Goal: Task Accomplishment & Management: Complete application form

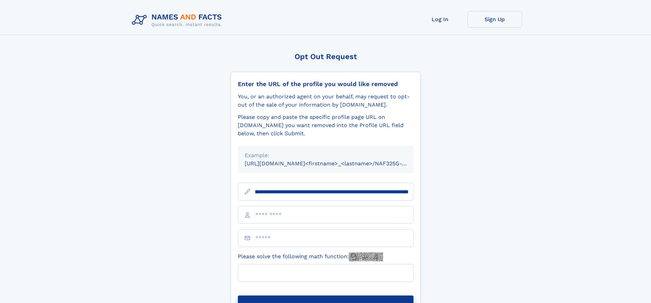
scroll to position [0, 90]
type input "**********"
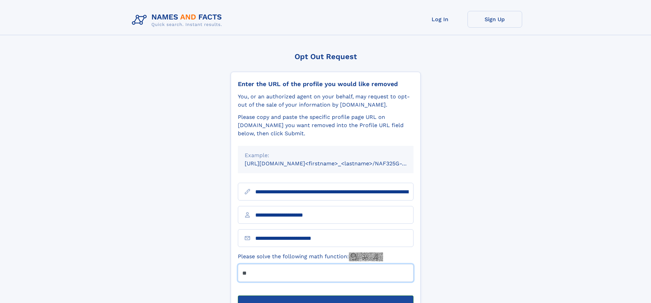
type input "**"
click at [325, 296] on button "Submit Opt Out Request" at bounding box center [326, 307] width 176 height 22
